Goal: Transaction & Acquisition: Purchase product/service

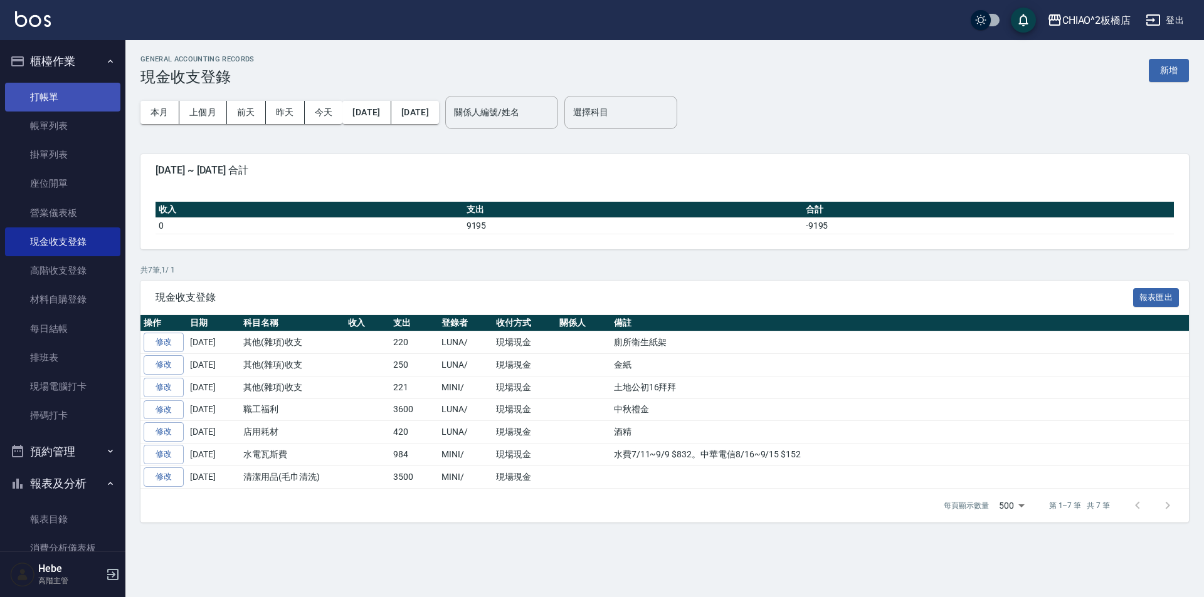
click at [50, 100] on link "打帳單" at bounding box center [62, 97] width 115 height 29
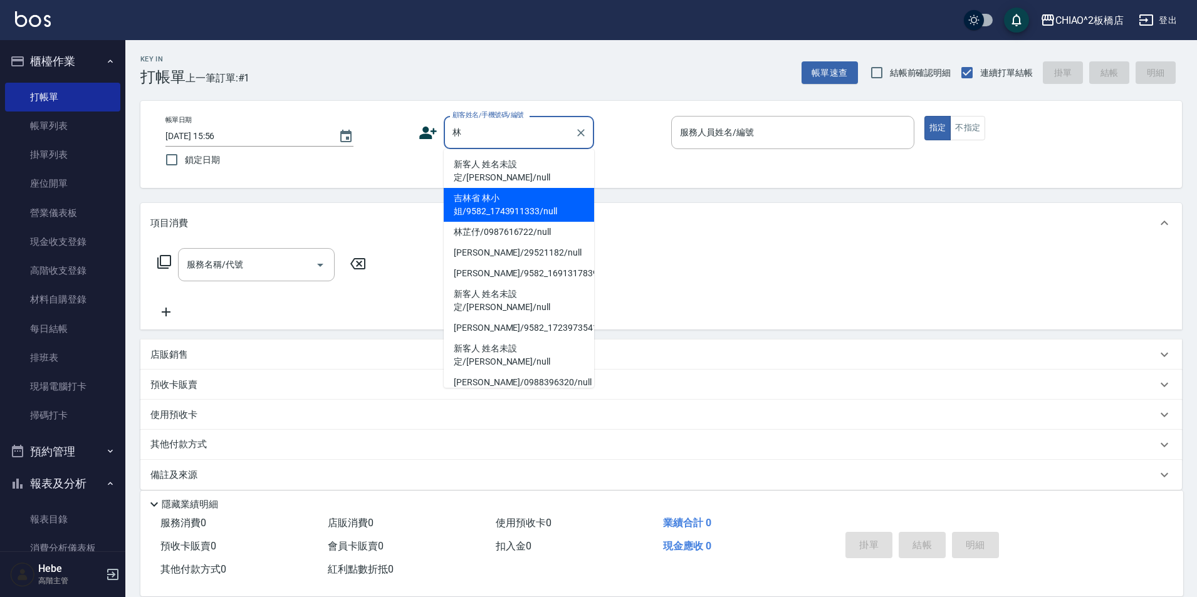
drag, startPoint x: 489, startPoint y: 163, endPoint x: 490, endPoint y: 199, distance: 36.4
click at [490, 199] on ul "新客人 姓名未設定/[PERSON_NAME]/null [PERSON_NAME]/9582_1743911333/null 林芷伃/0987616722/…" at bounding box center [519, 268] width 150 height 239
click at [490, 199] on li "吉林省 林小姐/9582_1743911333/null" at bounding box center [519, 205] width 150 height 34
type input "吉林省 林小姐/9582_1743911333/null"
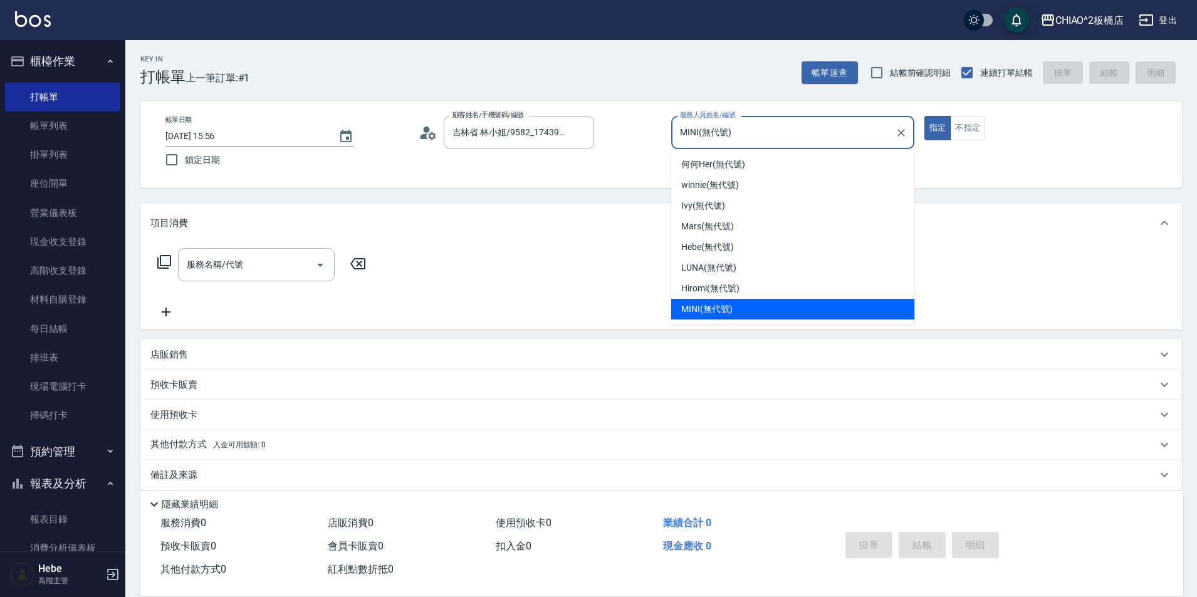
click at [723, 127] on input "MINI(無代號)" at bounding box center [783, 133] width 213 height 22
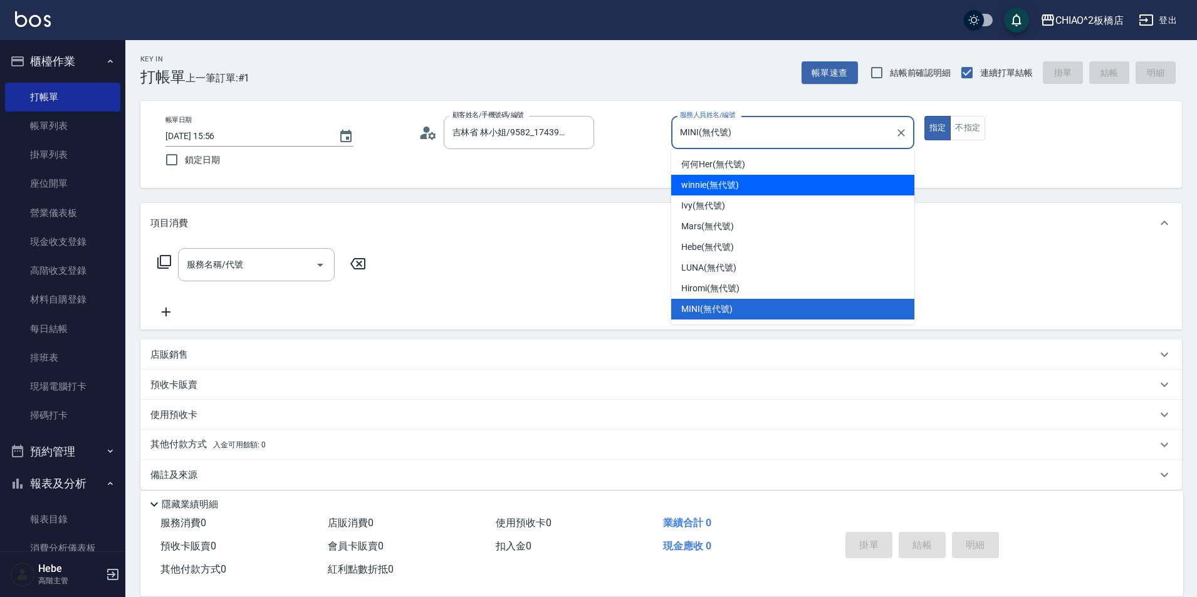
click at [705, 188] on span "winnie (無代號)" at bounding box center [709, 185] width 57 height 13
type input "winnie(無代號)"
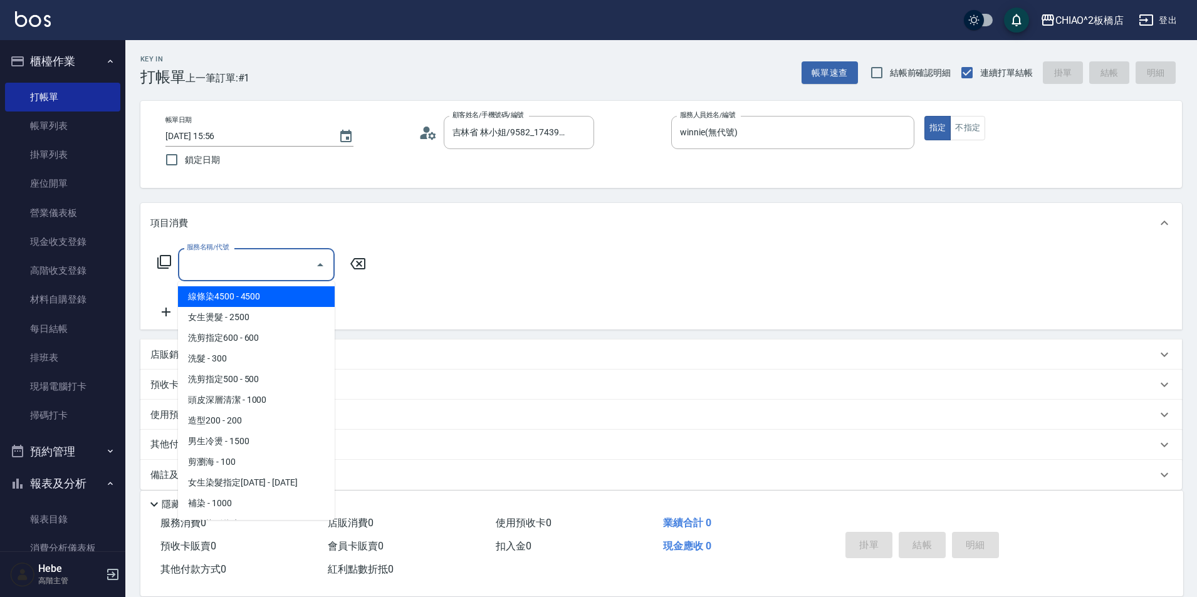
click at [246, 265] on input "服務名稱/代號" at bounding box center [247, 265] width 127 height 22
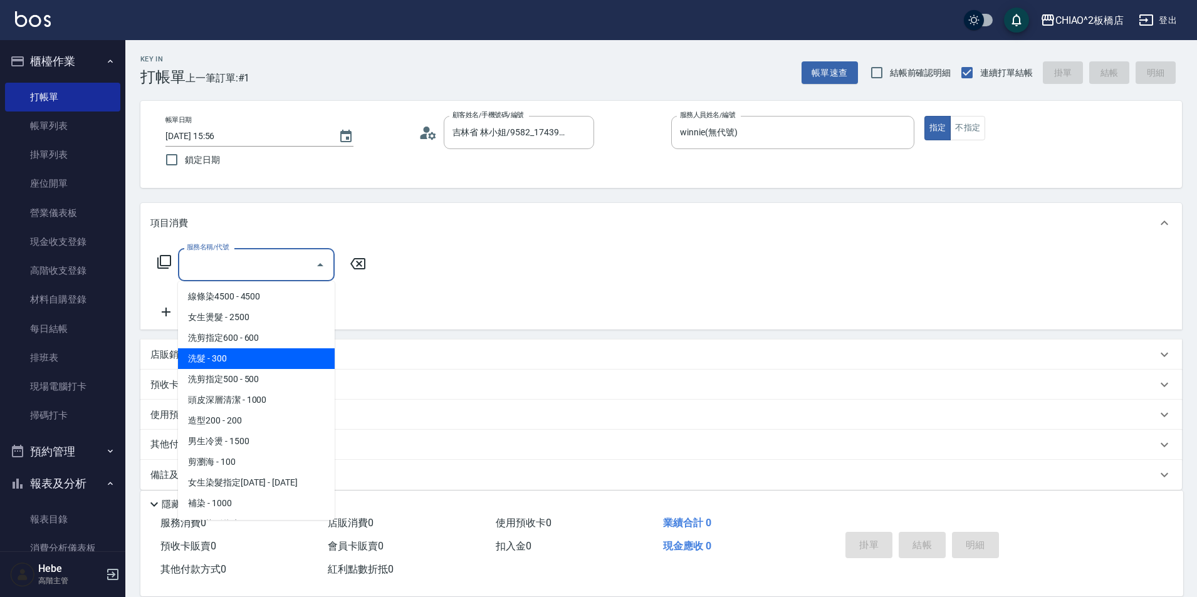
drag, startPoint x: 239, startPoint y: 363, endPoint x: 172, endPoint y: 319, distance: 80.7
click at [236, 360] on span "洗髮 - 300" at bounding box center [256, 359] width 157 height 21
type input "洗髮(96679)"
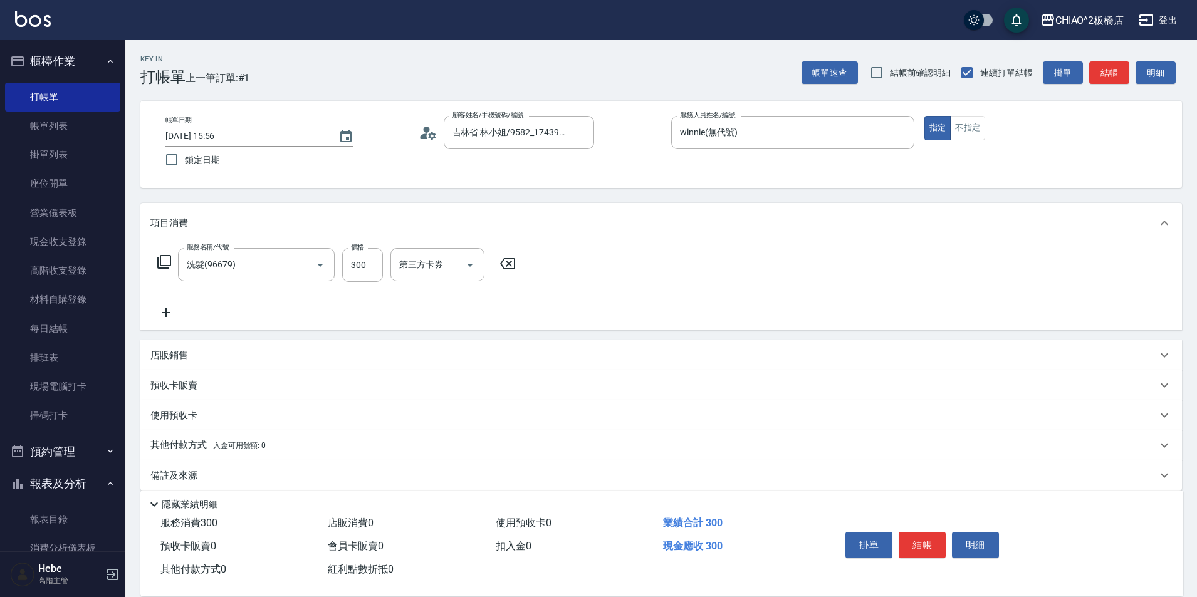
click at [166, 310] on icon at bounding box center [166, 312] width 9 height 9
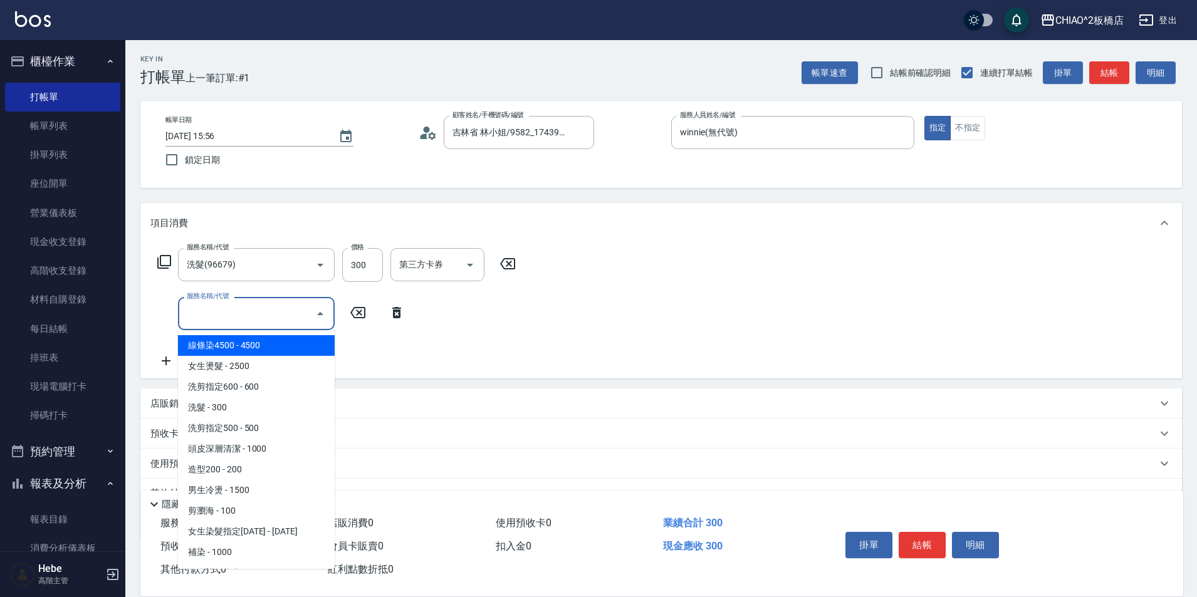
click at [197, 306] on input "服務名稱/代號" at bounding box center [247, 314] width 127 height 22
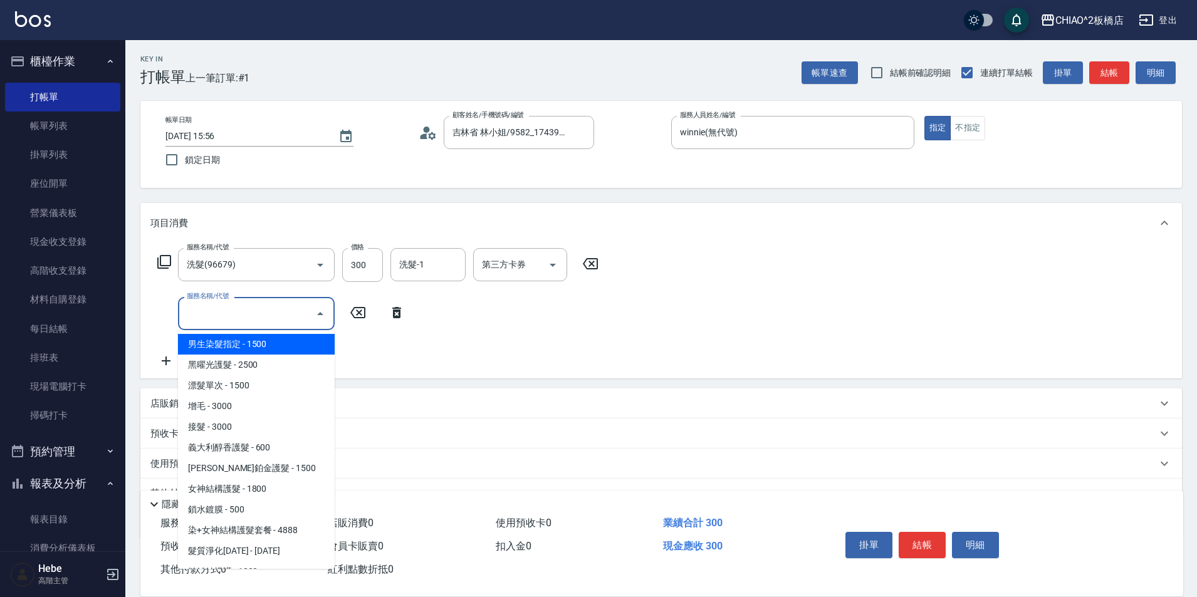
scroll to position [251, 0]
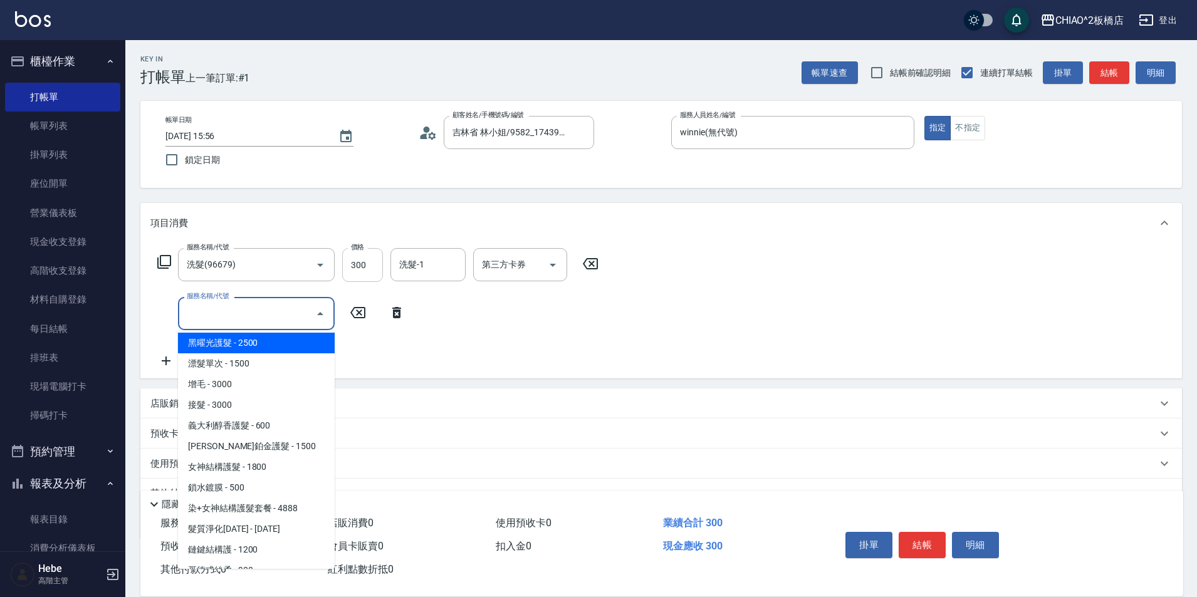
click at [360, 274] on input "300" at bounding box center [362, 265] width 41 height 34
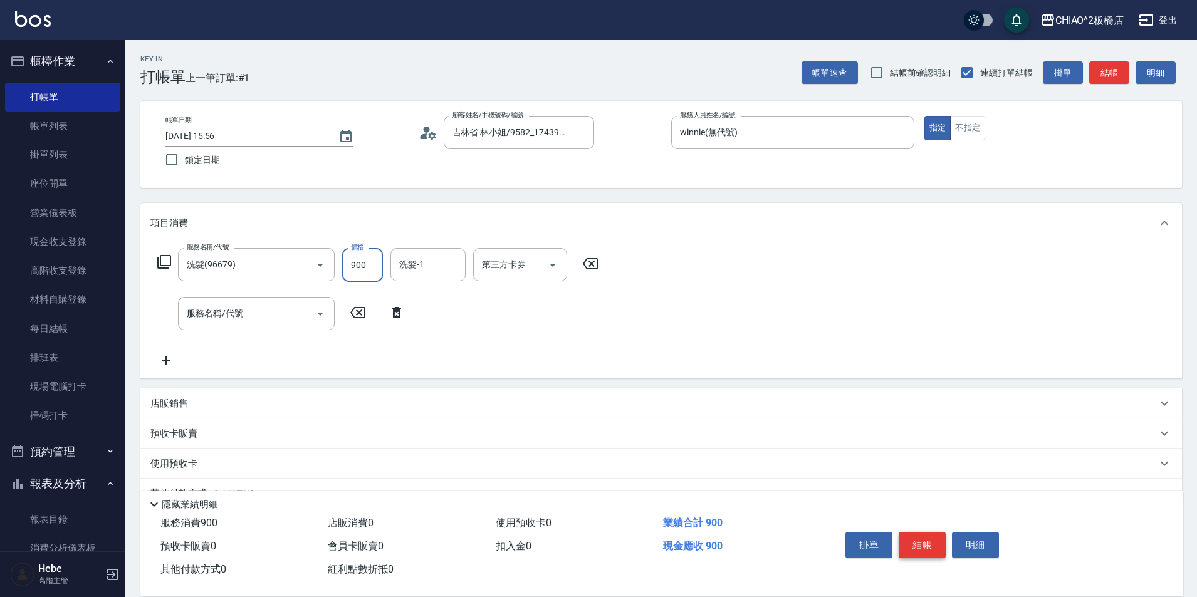
type input "900"
click at [930, 539] on button "結帳" at bounding box center [922, 545] width 47 height 26
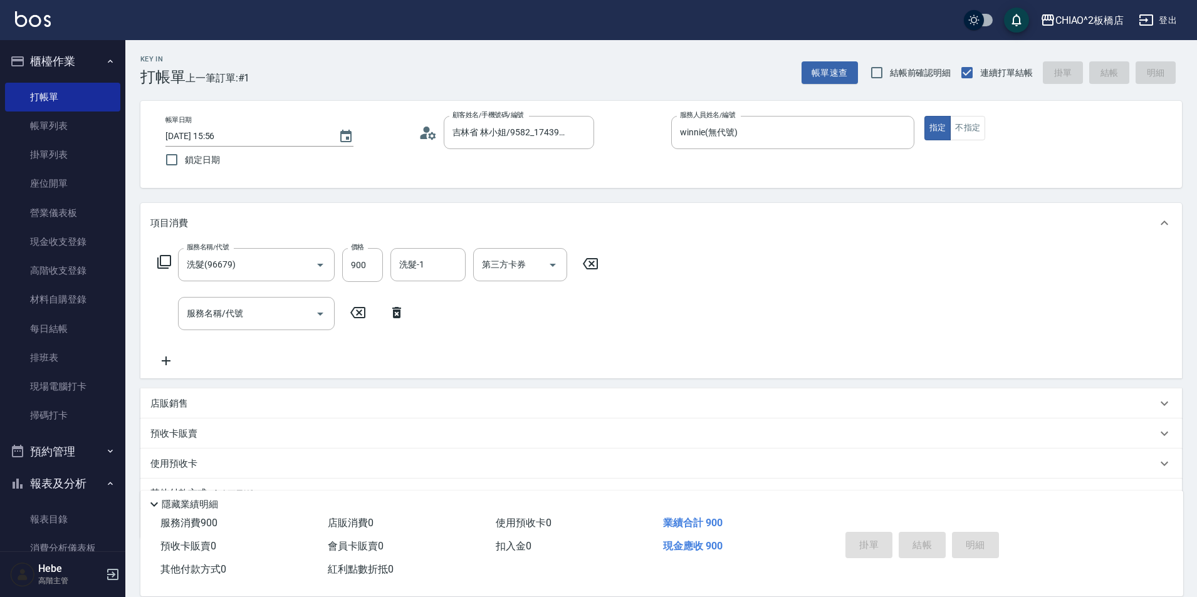
type input "[DATE] 15:57"
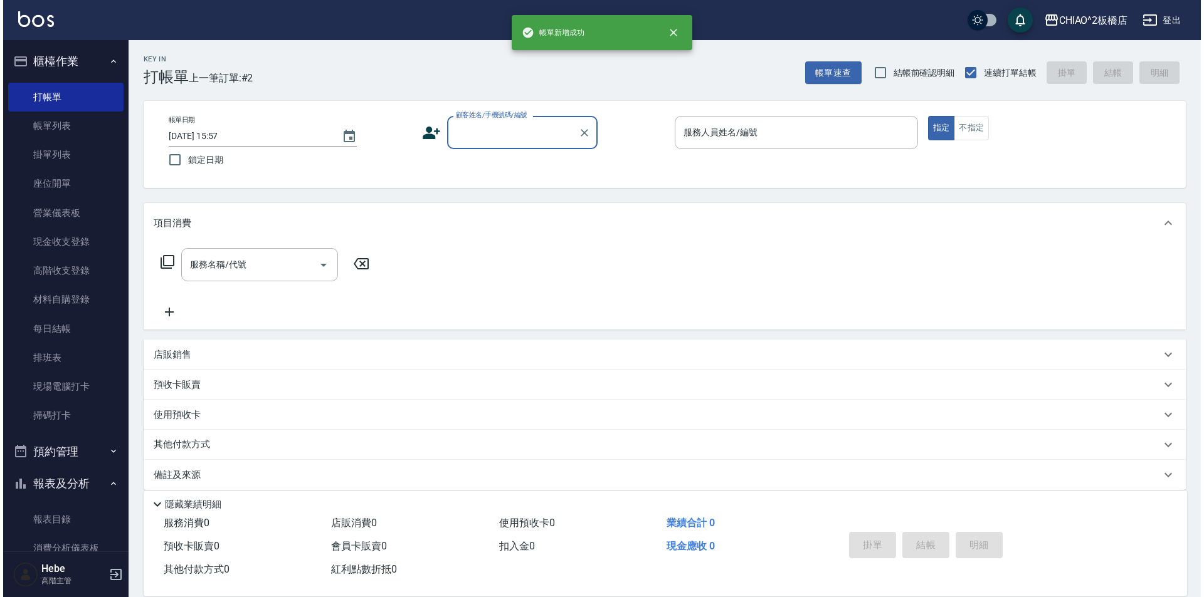
scroll to position [0, 0]
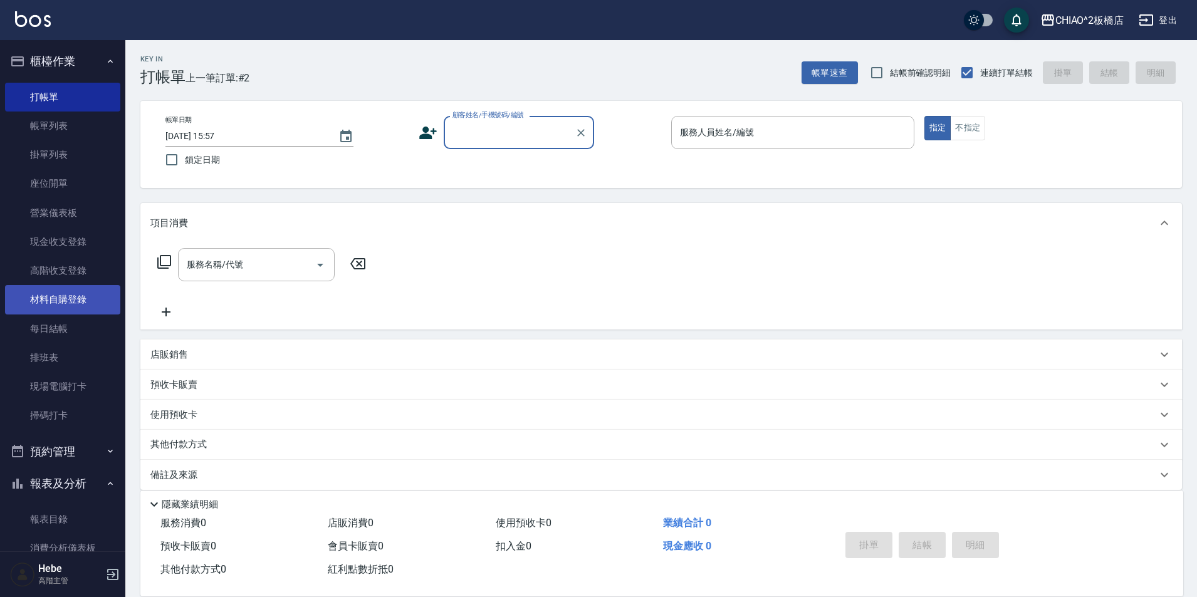
click at [54, 290] on link "材料自購登錄" at bounding box center [62, 299] width 115 height 29
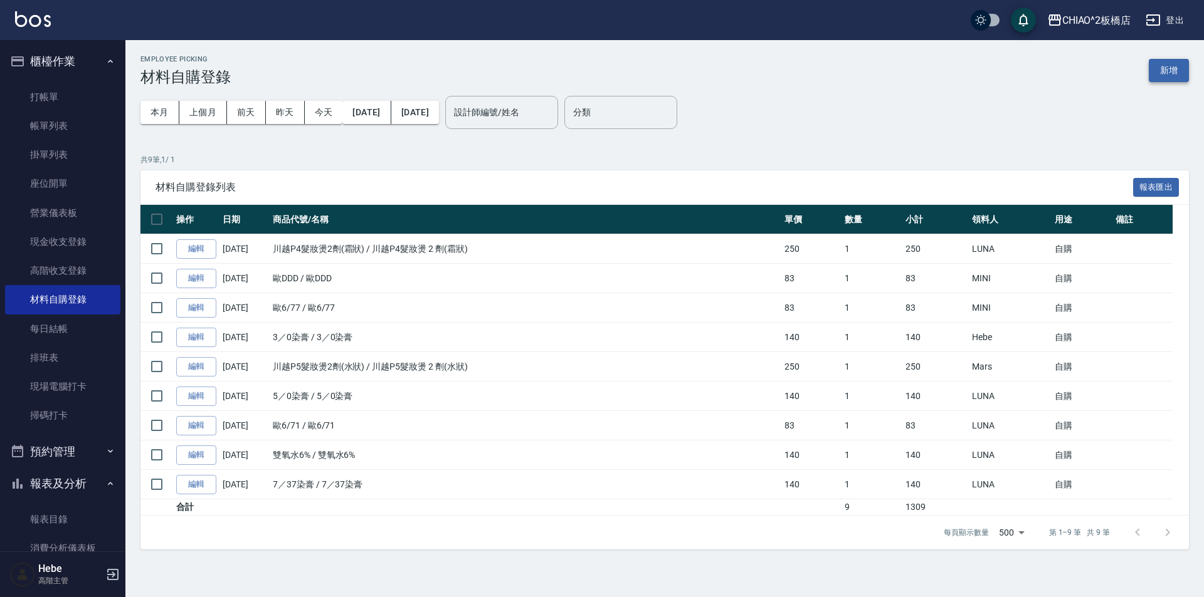
click at [1162, 68] on button "新增" at bounding box center [1169, 70] width 40 height 23
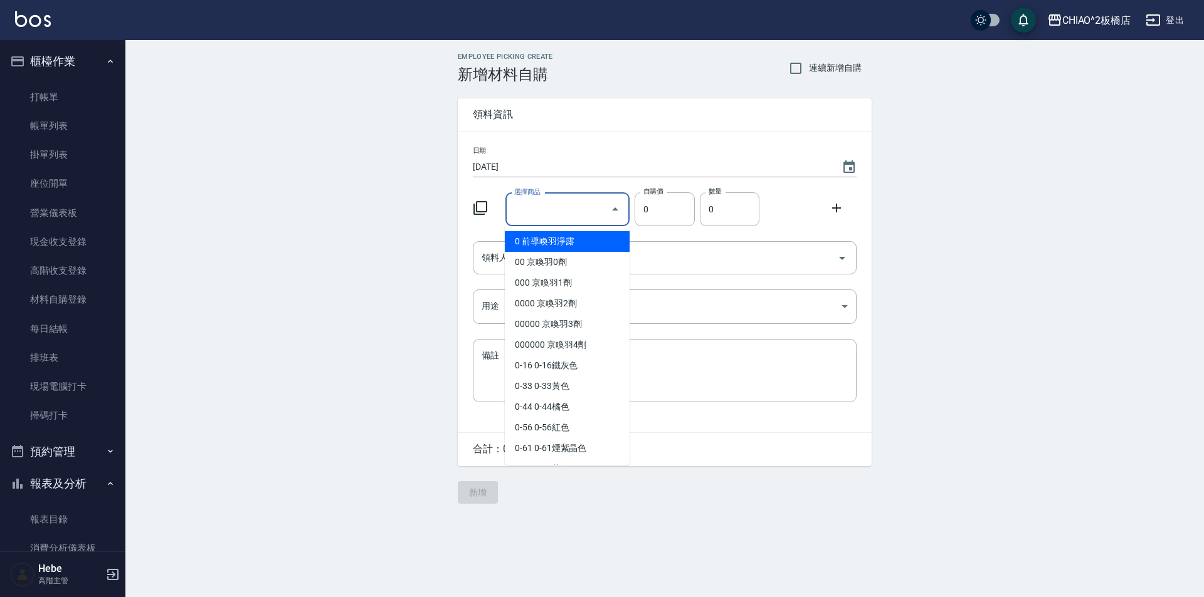
click at [525, 207] on div "選擇商品 選擇商品" at bounding box center [567, 209] width 125 height 33
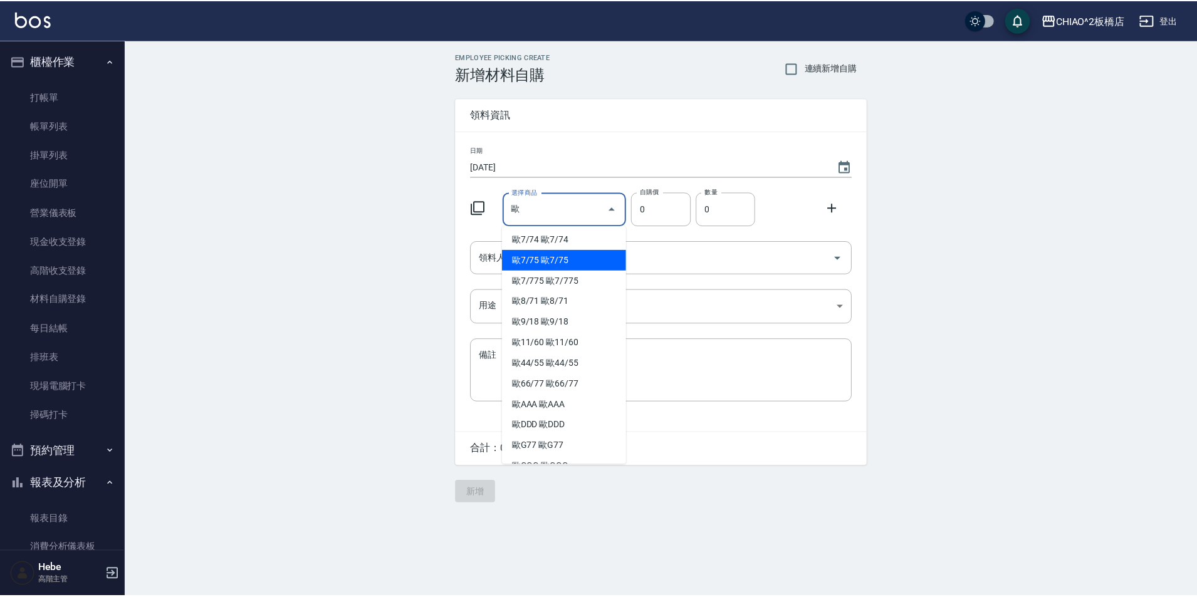
scroll to position [251, 0]
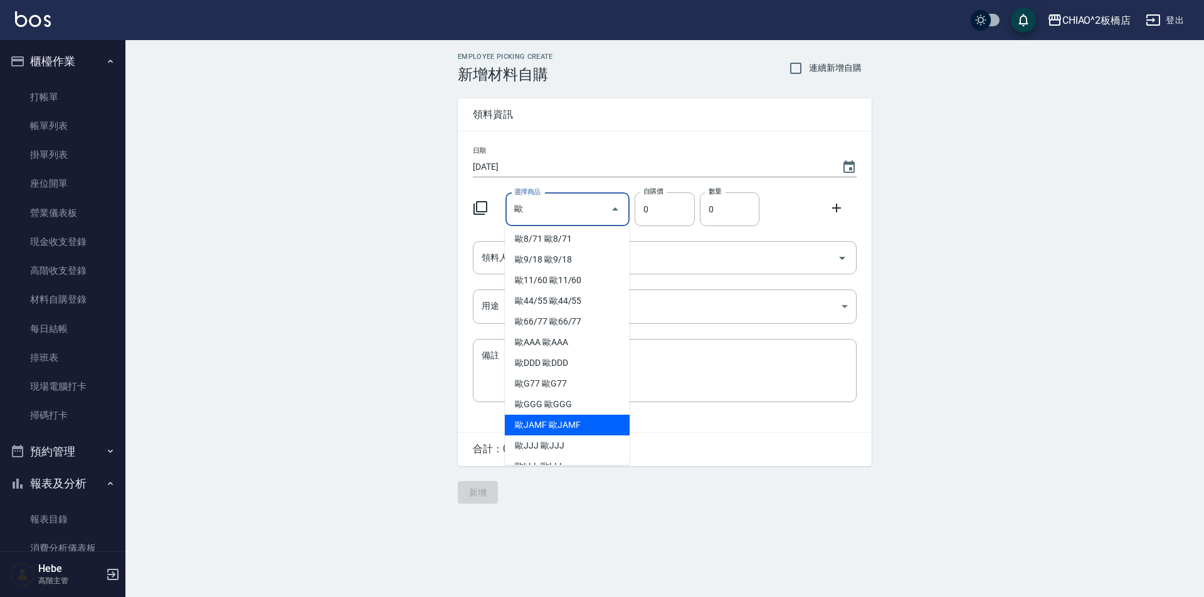
click at [541, 428] on li "歐JAMF 歐JAMF" at bounding box center [567, 425] width 125 height 21
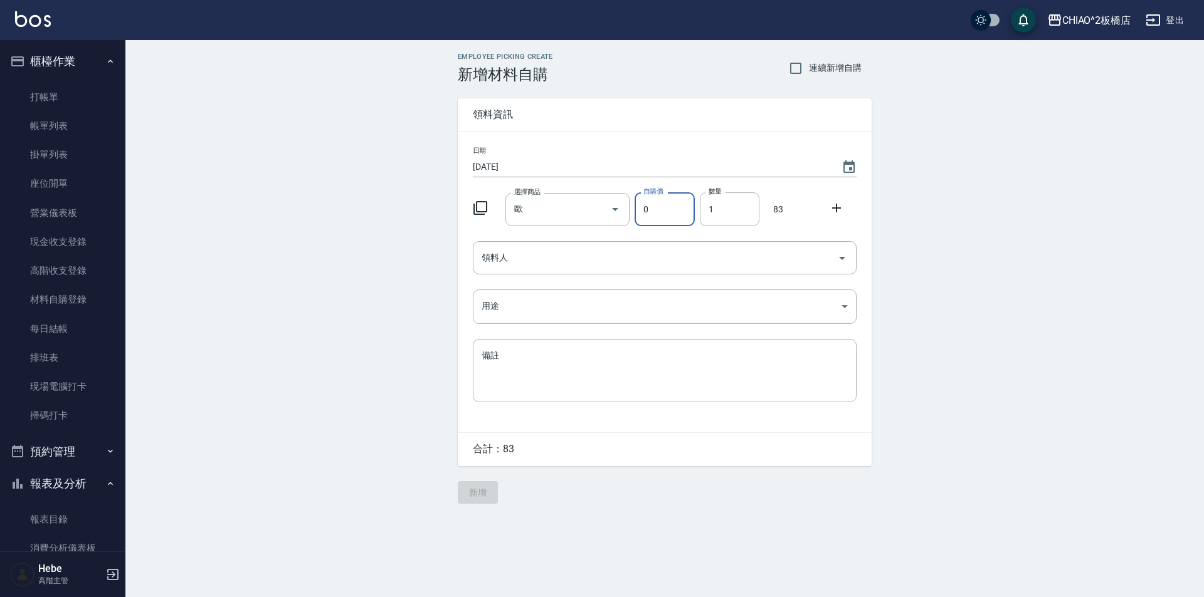
type input "歐JAMF"
type input "83"
type input "1"
click at [504, 261] on input "領料人" at bounding box center [655, 258] width 354 height 22
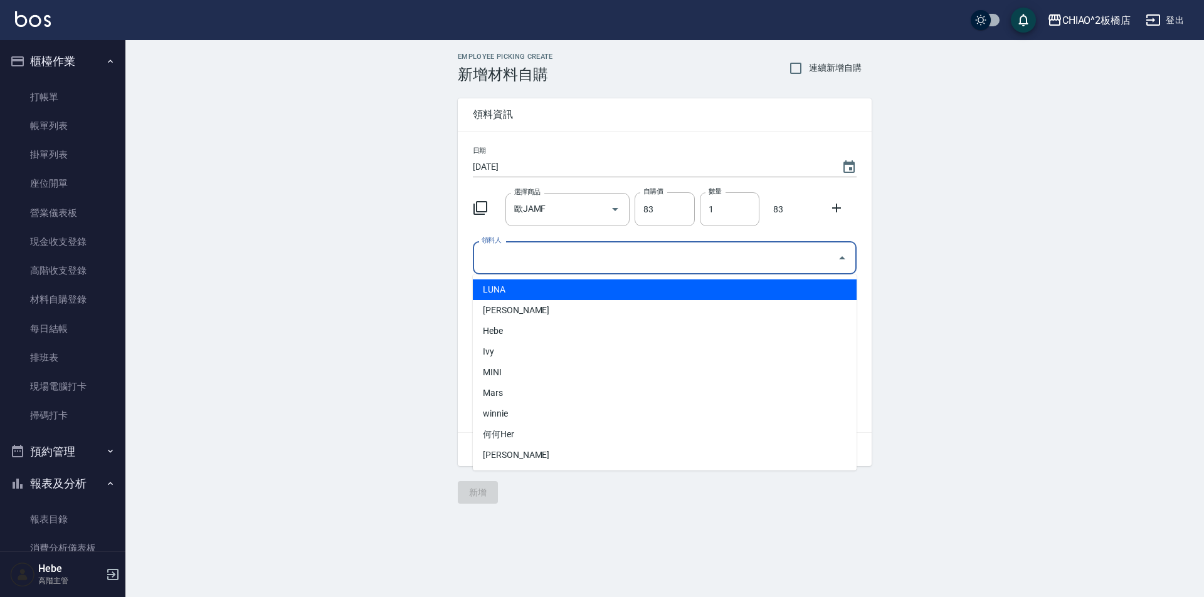
click at [513, 292] on li "LUNA" at bounding box center [665, 290] width 384 height 21
type input "LUNA"
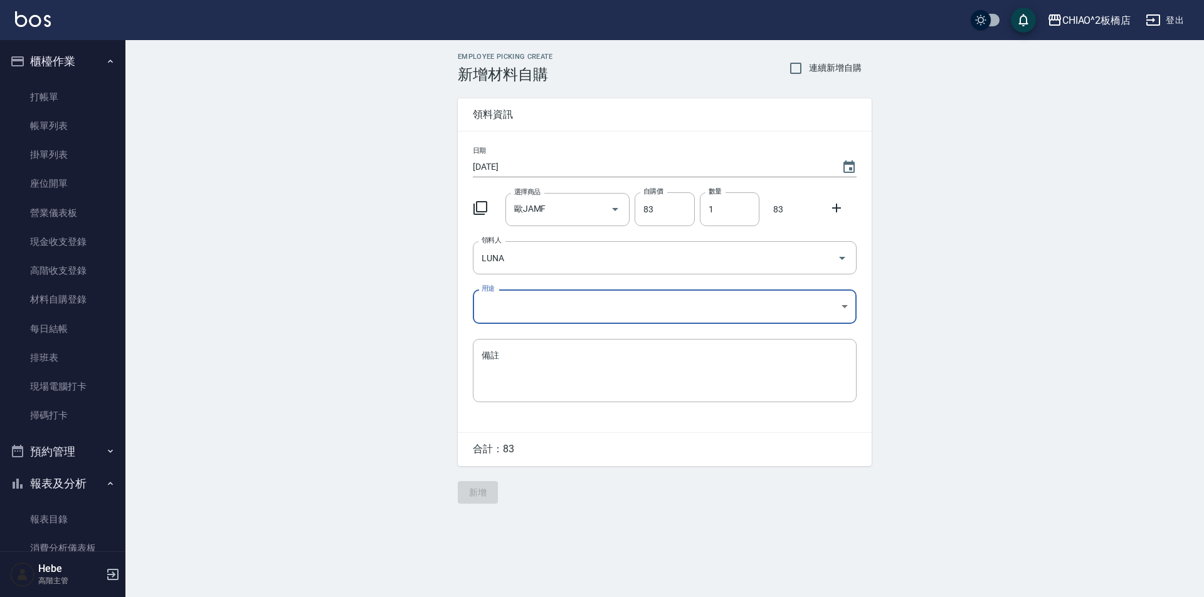
click at [505, 306] on body "CHIAO^2板橋店 登出 櫃檯作業 打帳單 帳單列表 掛單列表 座位開單 營業儀表板 現金收支登錄 高階收支登錄 材料自購登錄 每日結帳 排班表 現場電腦打…" at bounding box center [602, 298] width 1204 height 597
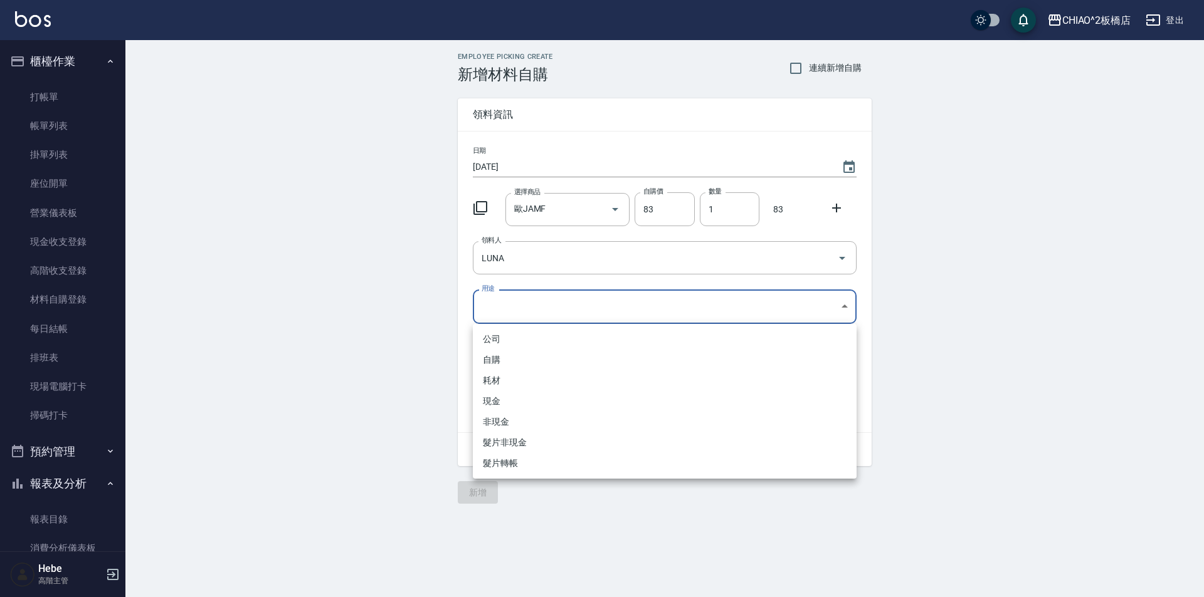
drag, startPoint x: 505, startPoint y: 359, endPoint x: 498, endPoint y: 442, distance: 83.7
click at [505, 359] on li "自購" at bounding box center [665, 360] width 384 height 21
type input "自購"
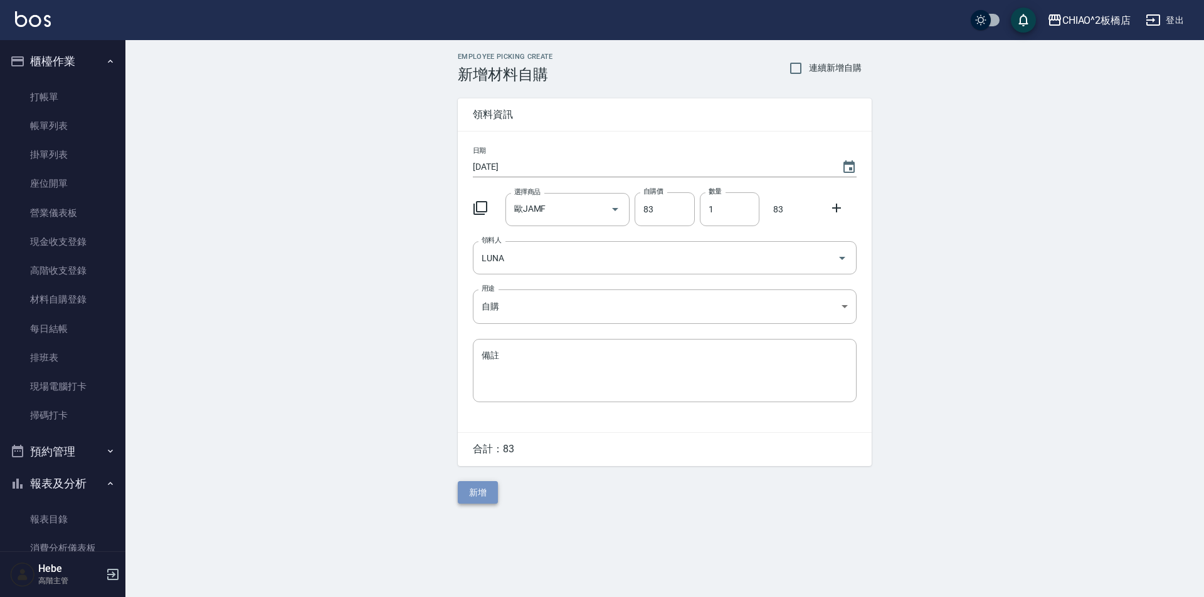
click at [472, 497] on button "新增" at bounding box center [478, 492] width 40 height 23
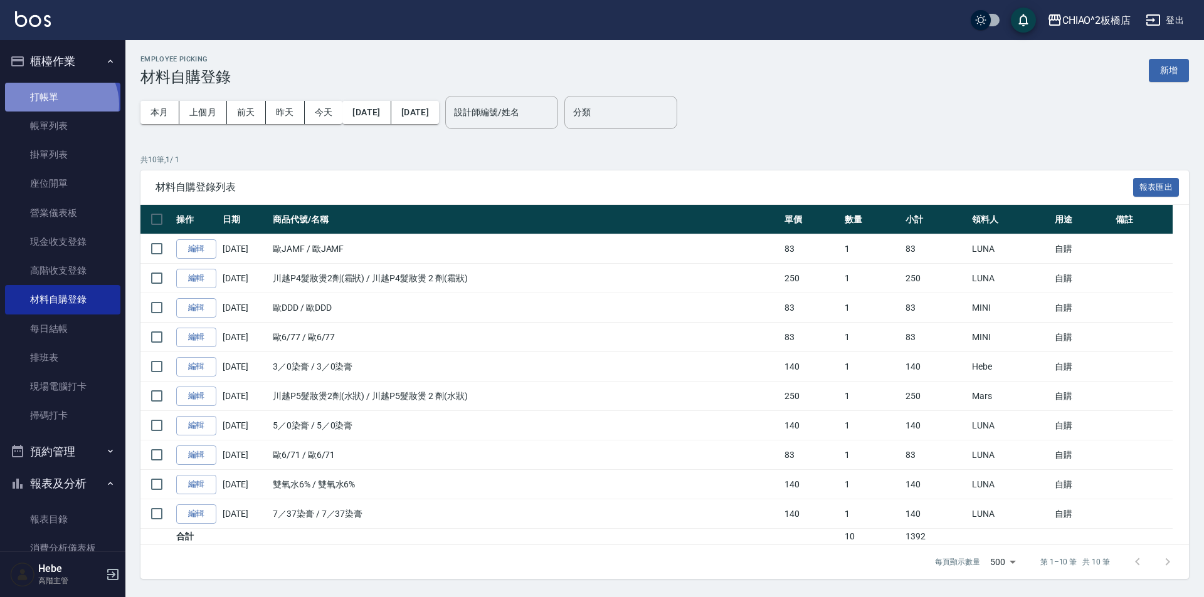
click at [58, 104] on link "打帳單" at bounding box center [62, 97] width 115 height 29
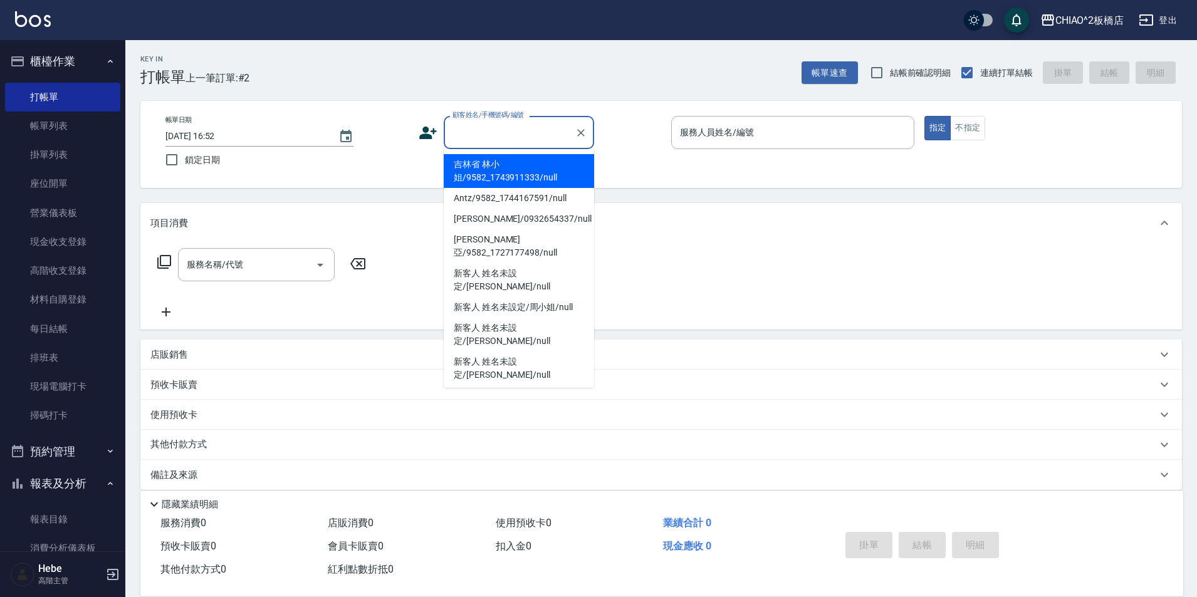
click at [500, 129] on input "顧客姓名/手機號碼/編號" at bounding box center [510, 133] width 120 height 22
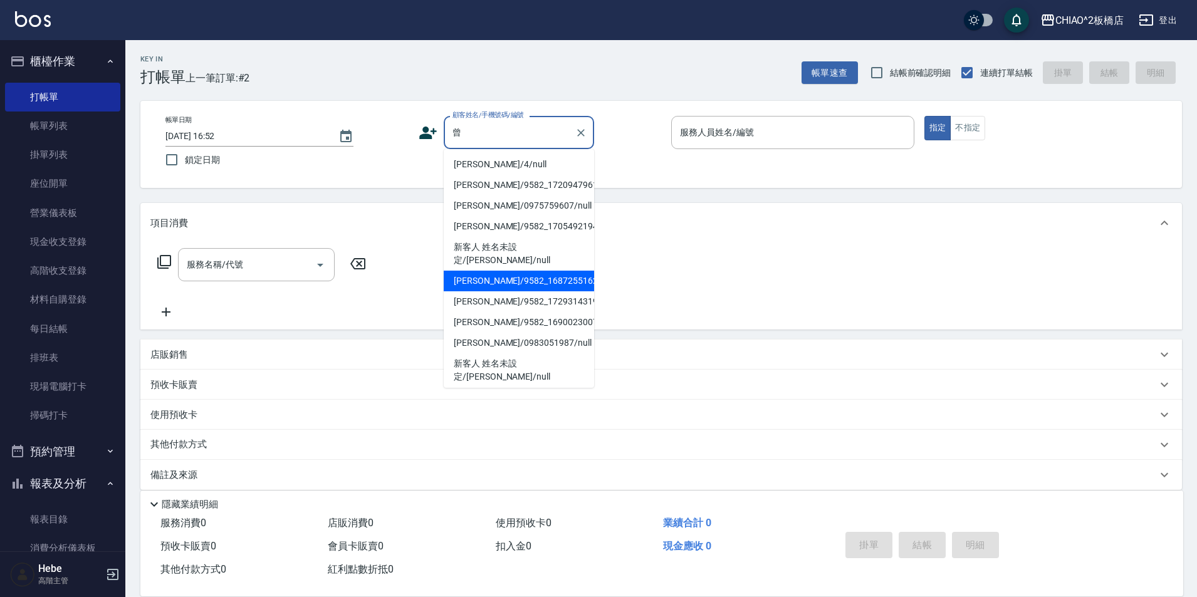
click at [517, 271] on li "[PERSON_NAME]/9582_1687255162/null" at bounding box center [519, 281] width 150 height 21
type input "[PERSON_NAME]/9582_1687255162/null"
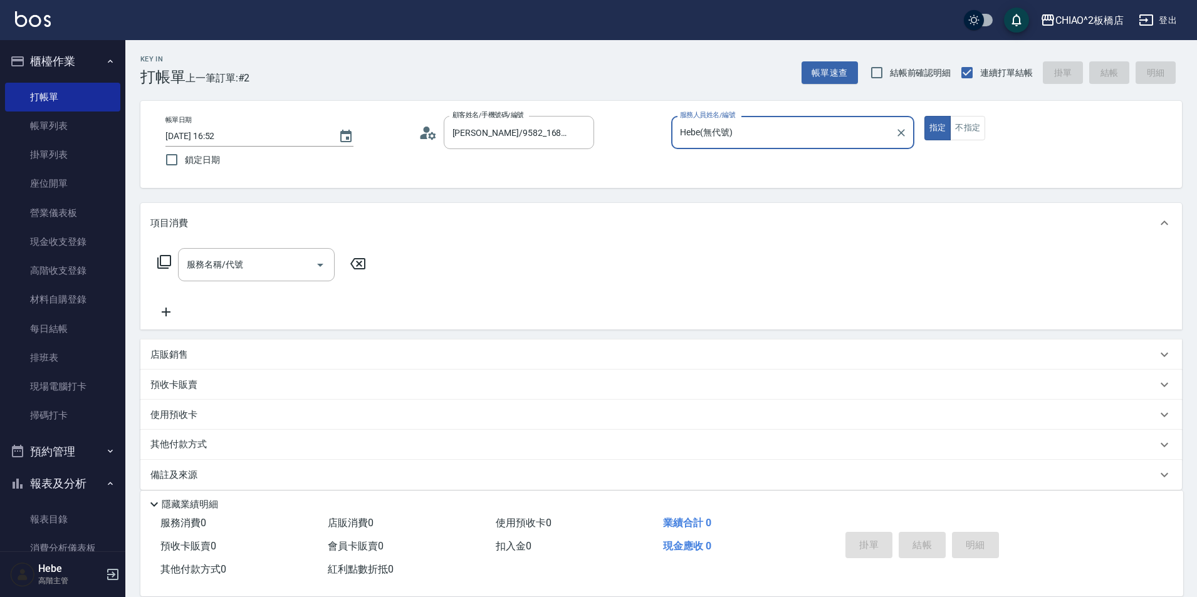
type input "Hebe(無代號)"
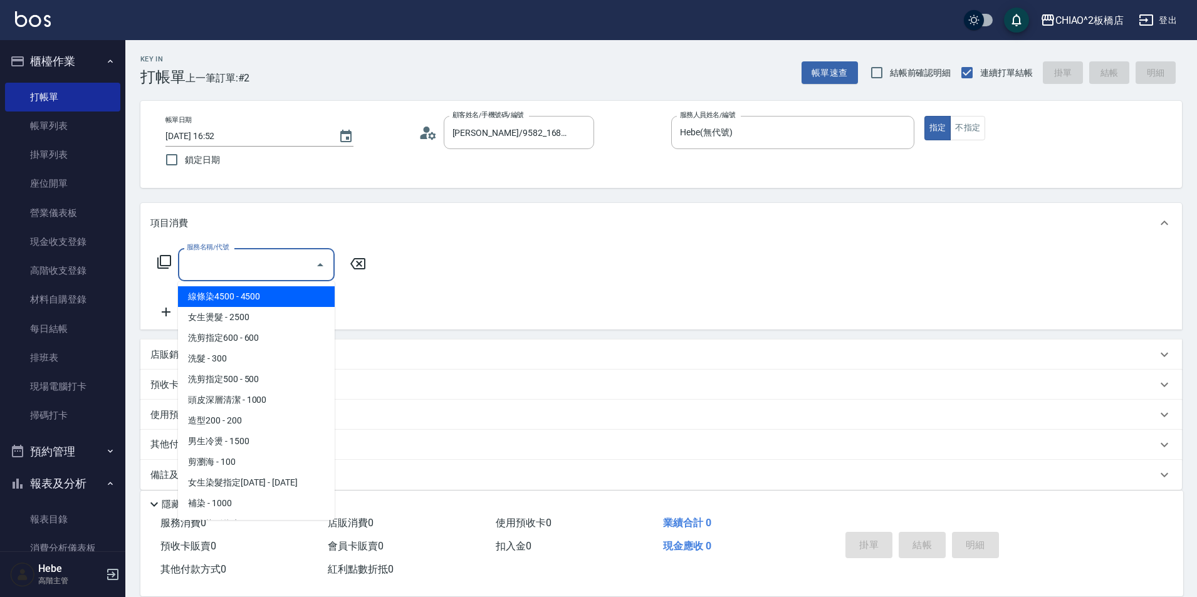
click at [214, 261] on div "服務名稱/代號 服務名稱/代號" at bounding box center [256, 264] width 157 height 33
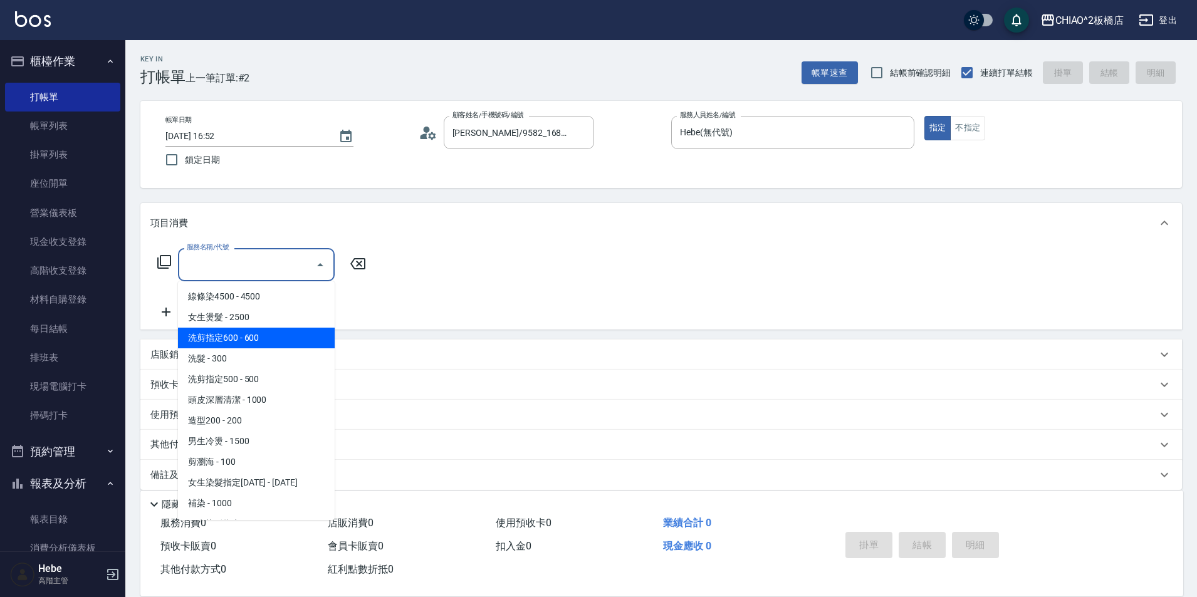
click at [256, 334] on span "洗剪指定600 - 600" at bounding box center [256, 338] width 157 height 21
type input "洗剪指定600(96678)"
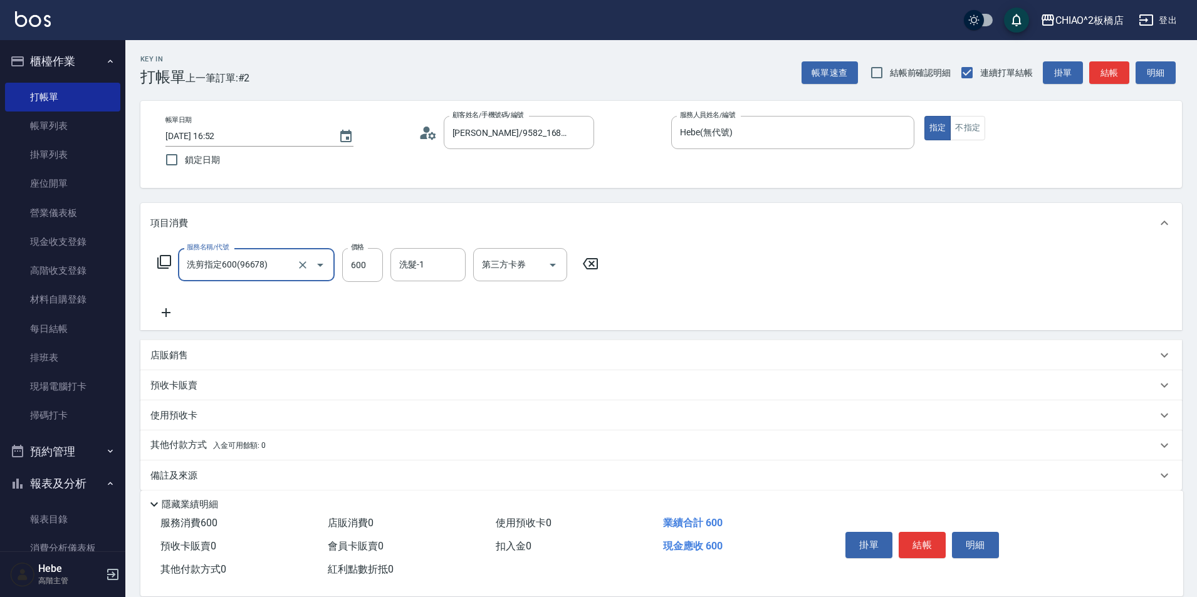
click at [433, 135] on icon at bounding box center [428, 133] width 19 height 19
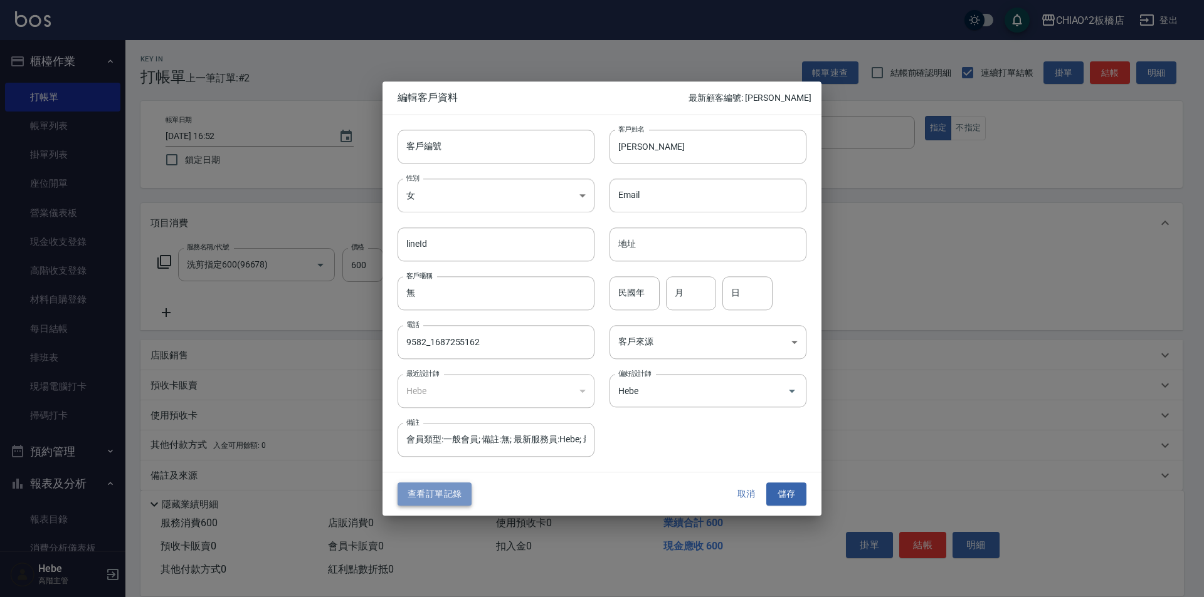
click at [460, 488] on button "查看訂單記錄" at bounding box center [434, 494] width 74 height 23
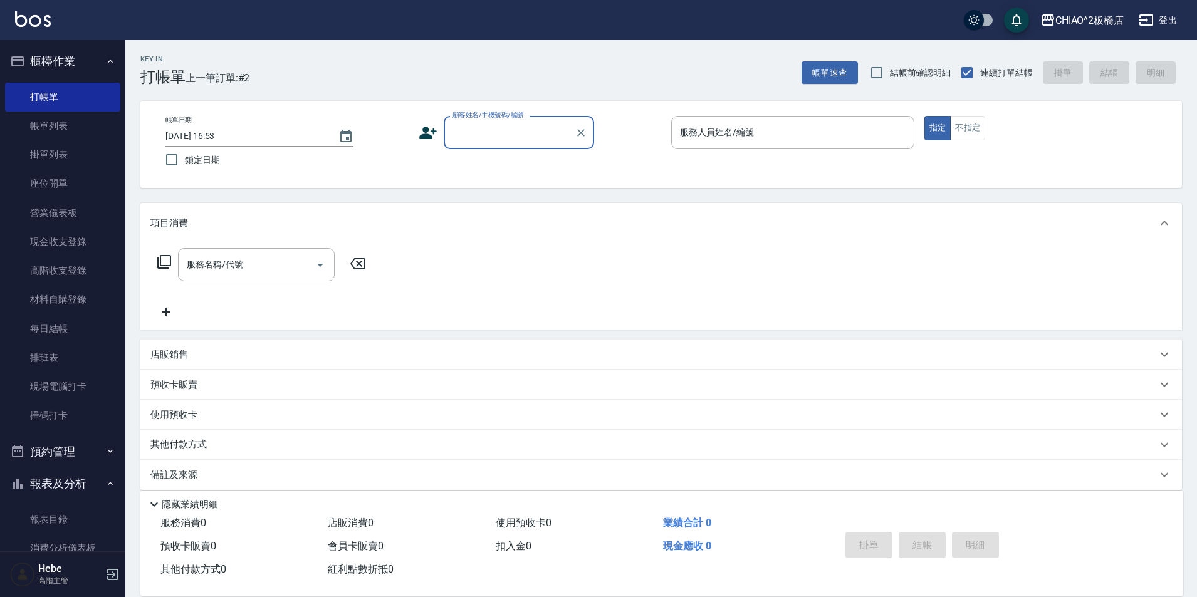
click at [491, 143] on input "顧客姓名/手機號碼/編號" at bounding box center [510, 133] width 120 height 22
type input "增"
click at [491, 143] on input "增" at bounding box center [510, 133] width 120 height 22
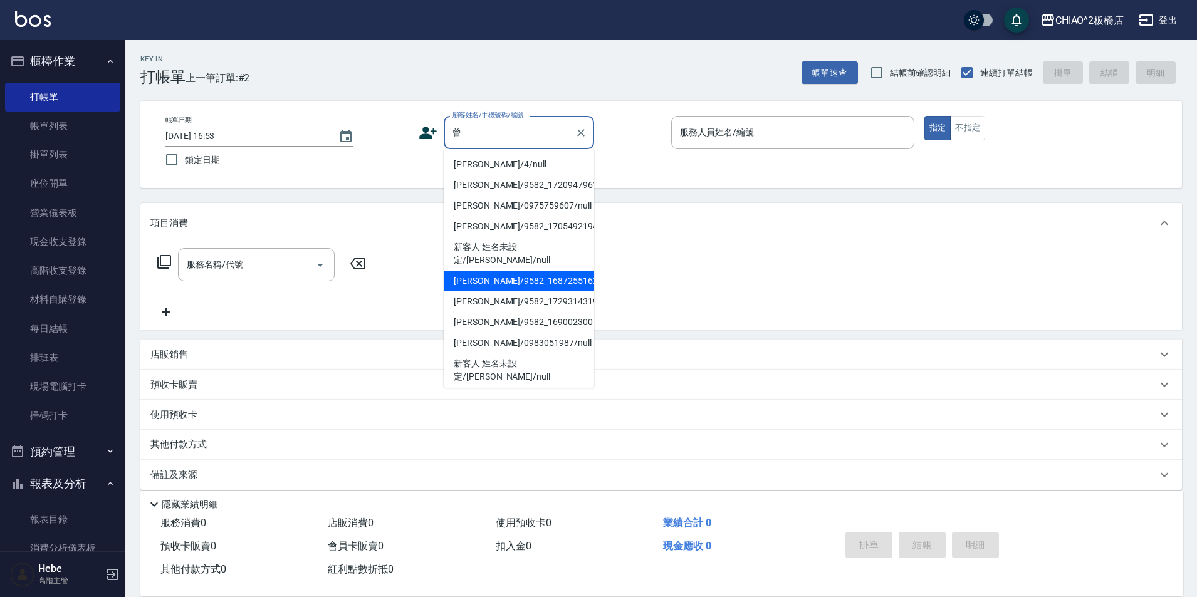
click at [519, 271] on li "[PERSON_NAME]/9582_1687255162/null" at bounding box center [519, 281] width 150 height 21
type input "[PERSON_NAME]/9582_1687255162/null"
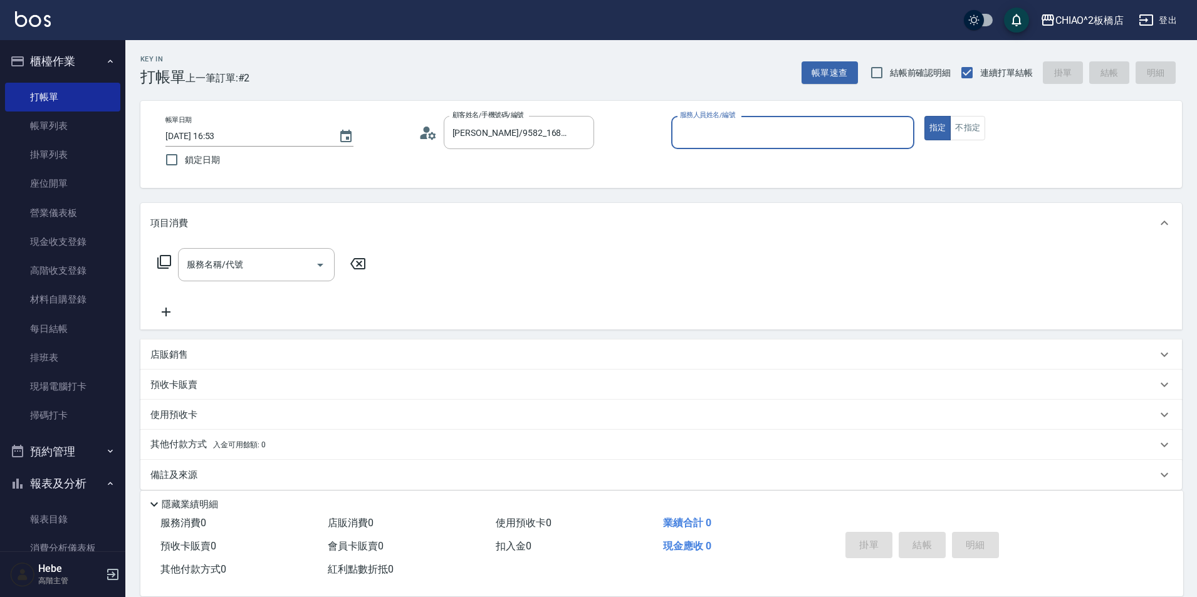
type input "Hebe(無代號)"
click at [281, 258] on input "服務名稱/代號" at bounding box center [247, 265] width 127 height 22
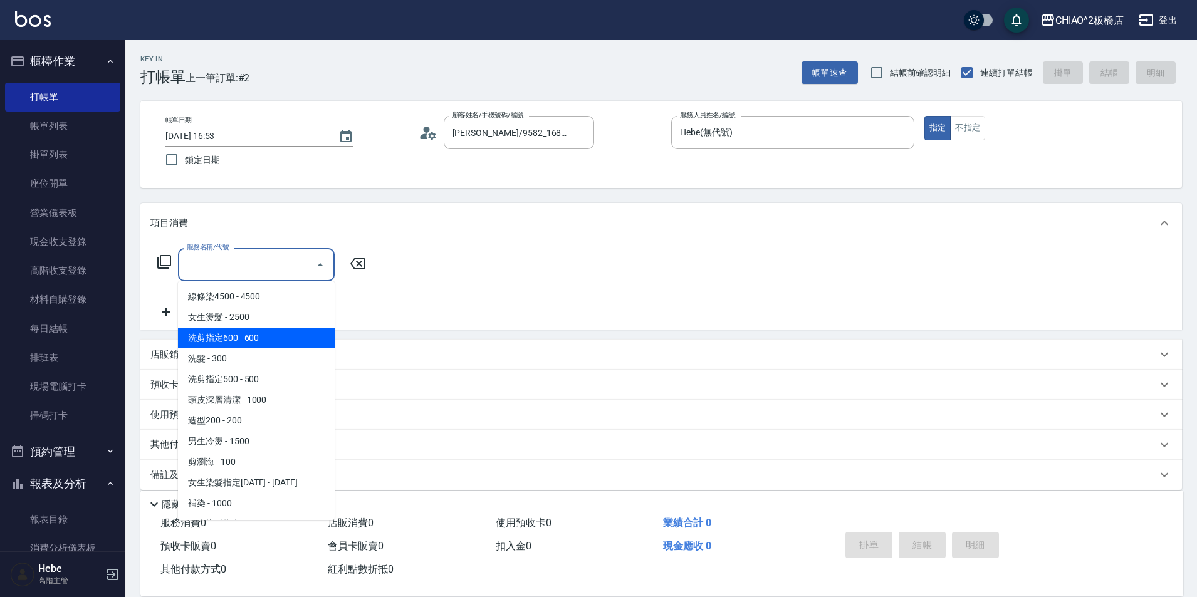
click at [246, 334] on span "洗剪指定600 - 600" at bounding box center [256, 338] width 157 height 21
type input "洗剪指定600(96678)"
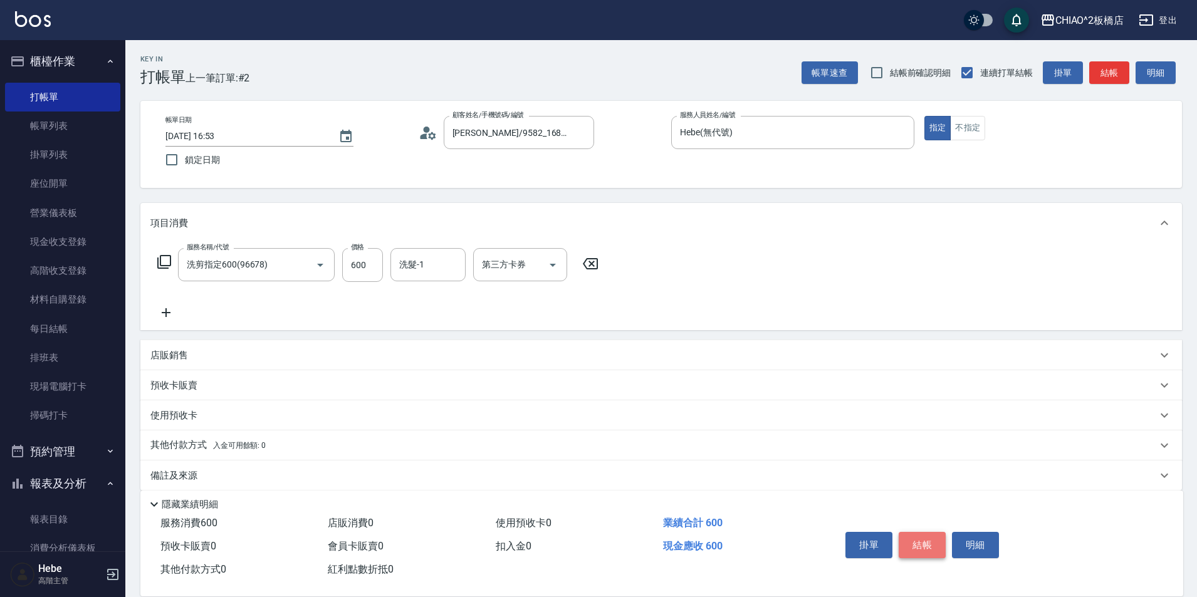
click at [939, 540] on button "結帳" at bounding box center [922, 545] width 47 height 26
